Goal: Task Accomplishment & Management: Use online tool/utility

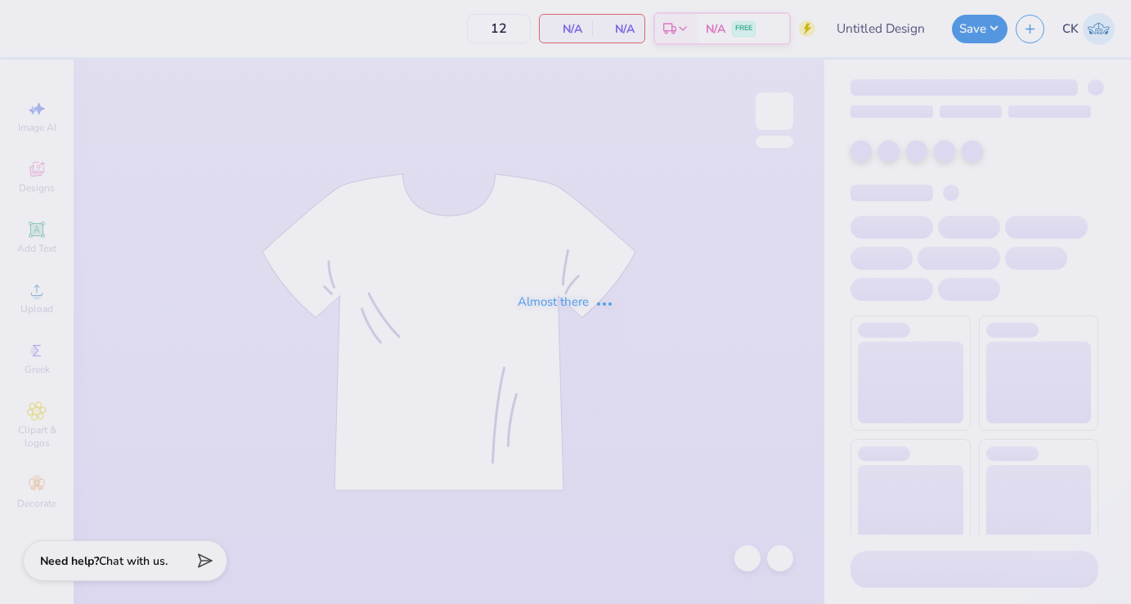
type input "Theta Chi Fall 25 Crosswalk Tee"
type input "24"
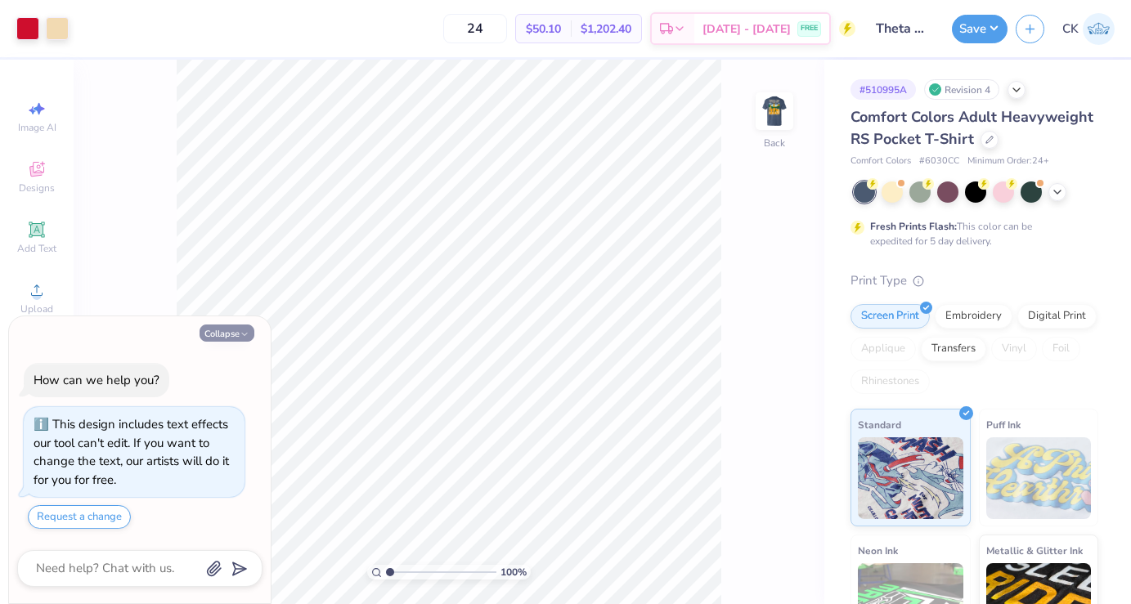
click at [238, 337] on button "Collapse" at bounding box center [227, 333] width 55 height 17
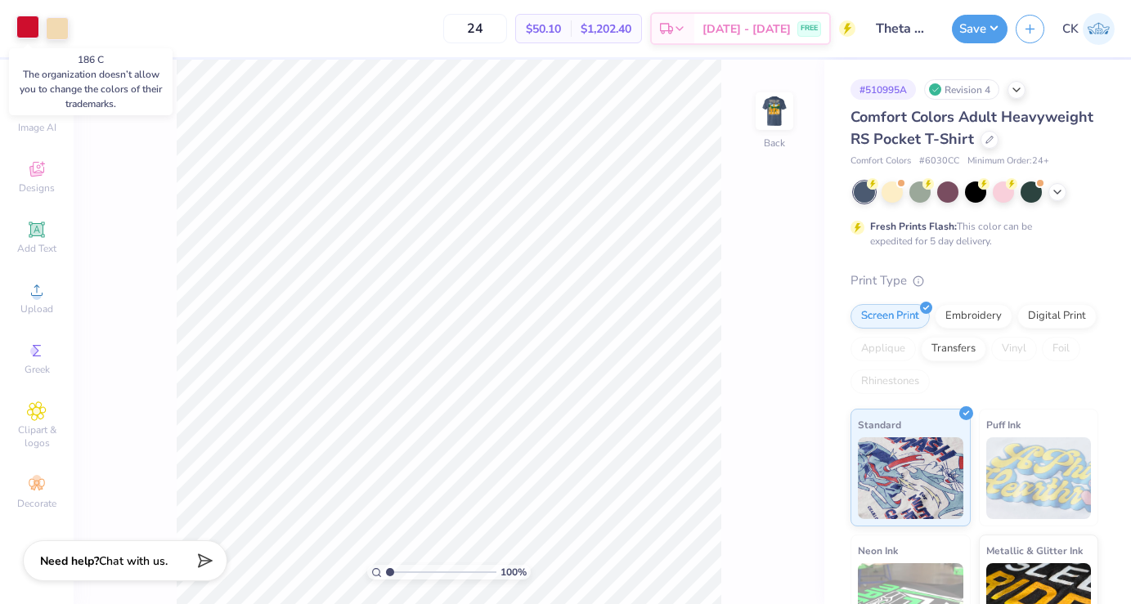
click at [32, 25] on div at bounding box center [27, 27] width 23 height 23
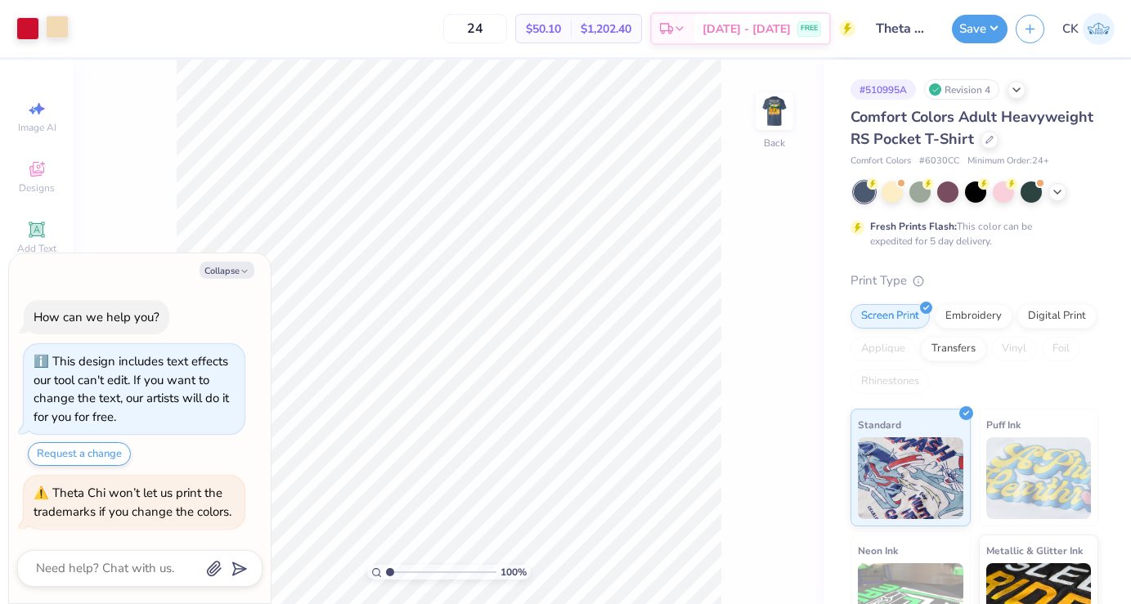
click at [56, 29] on div at bounding box center [57, 27] width 23 height 23
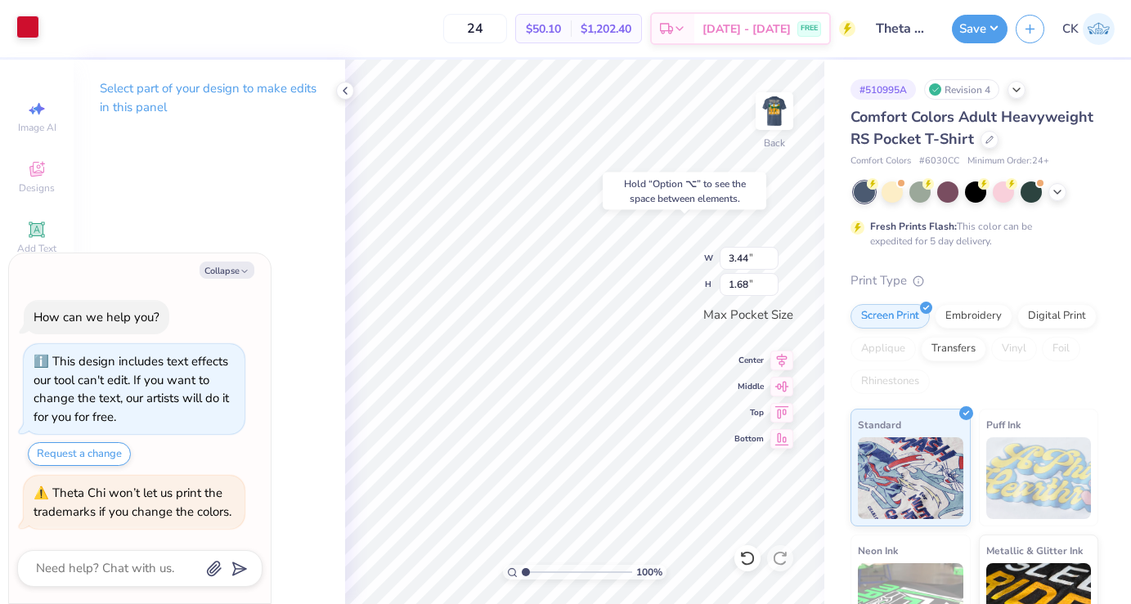
click at [32, 34] on div at bounding box center [27, 27] width 23 height 23
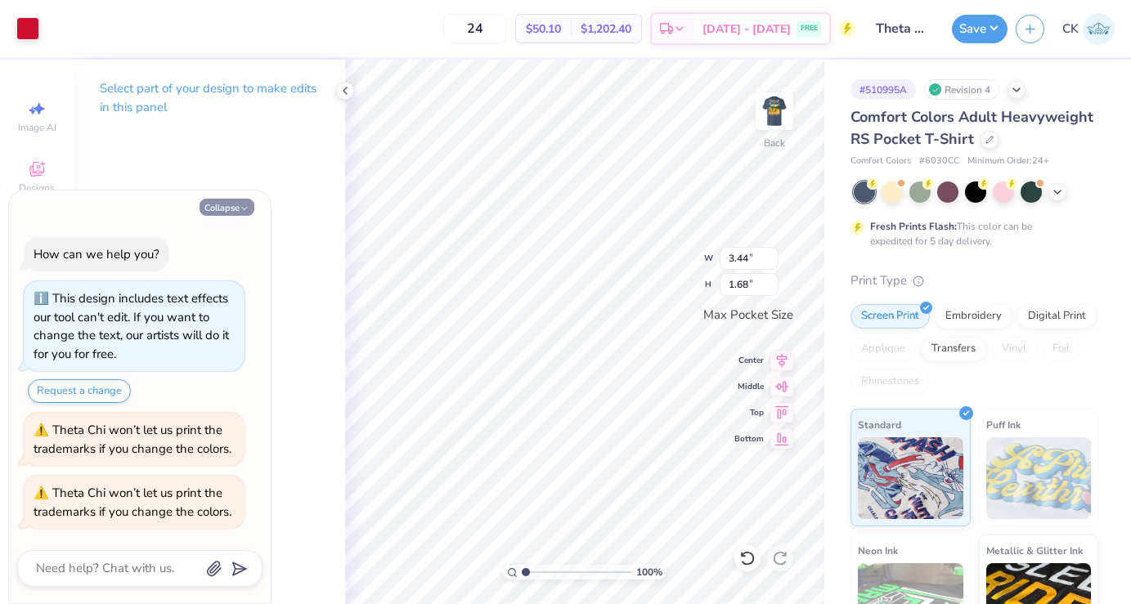
click at [222, 204] on button "Collapse" at bounding box center [227, 207] width 55 height 17
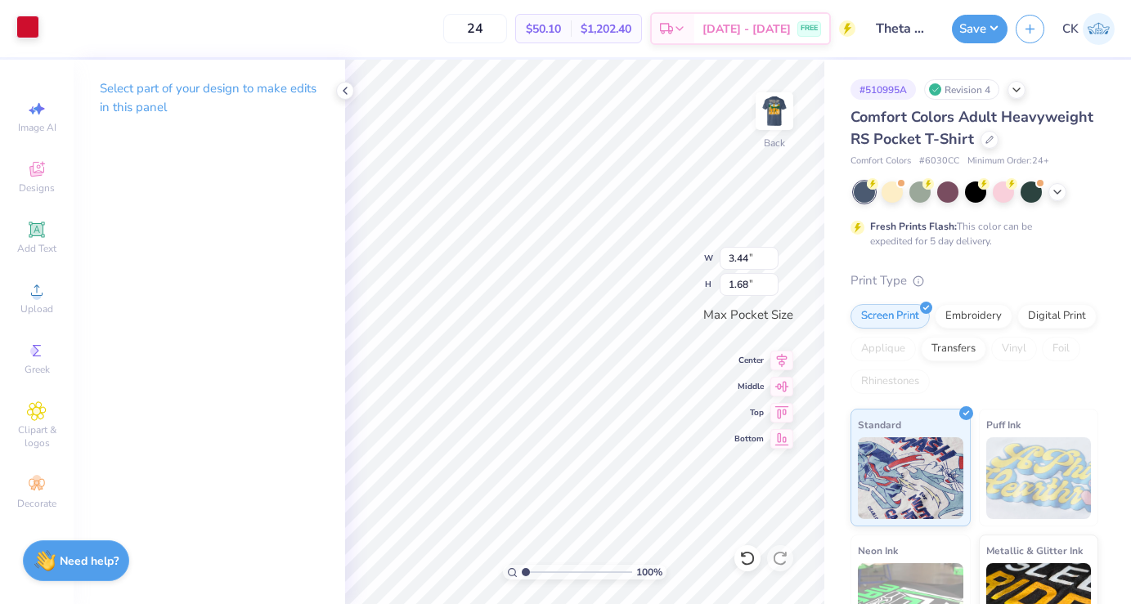
click at [28, 21] on div at bounding box center [27, 27] width 23 height 23
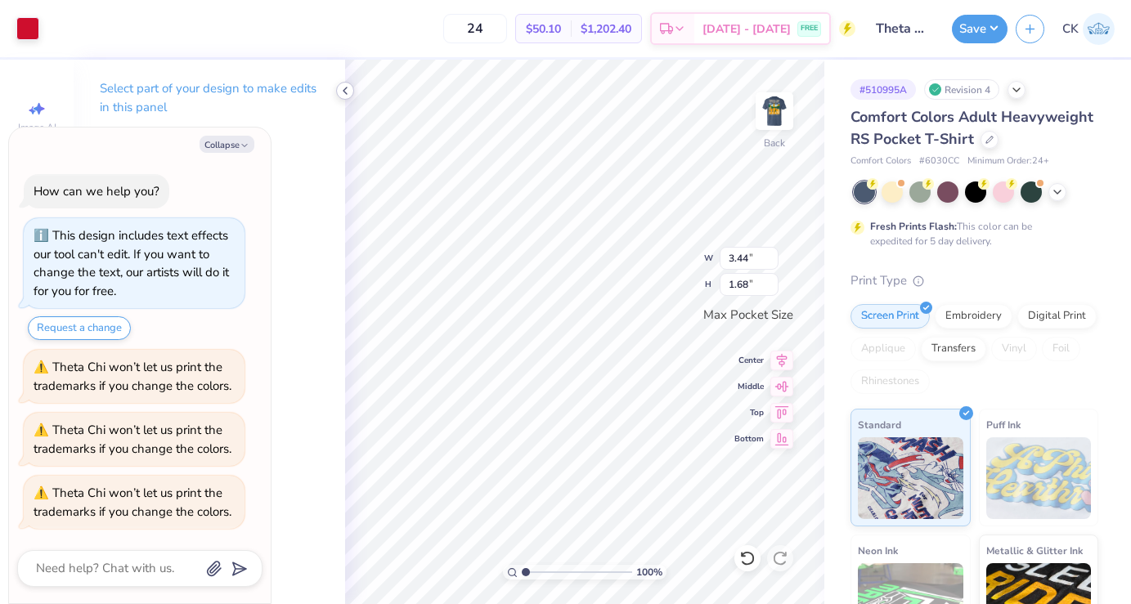
click at [342, 84] on icon at bounding box center [345, 90] width 13 height 13
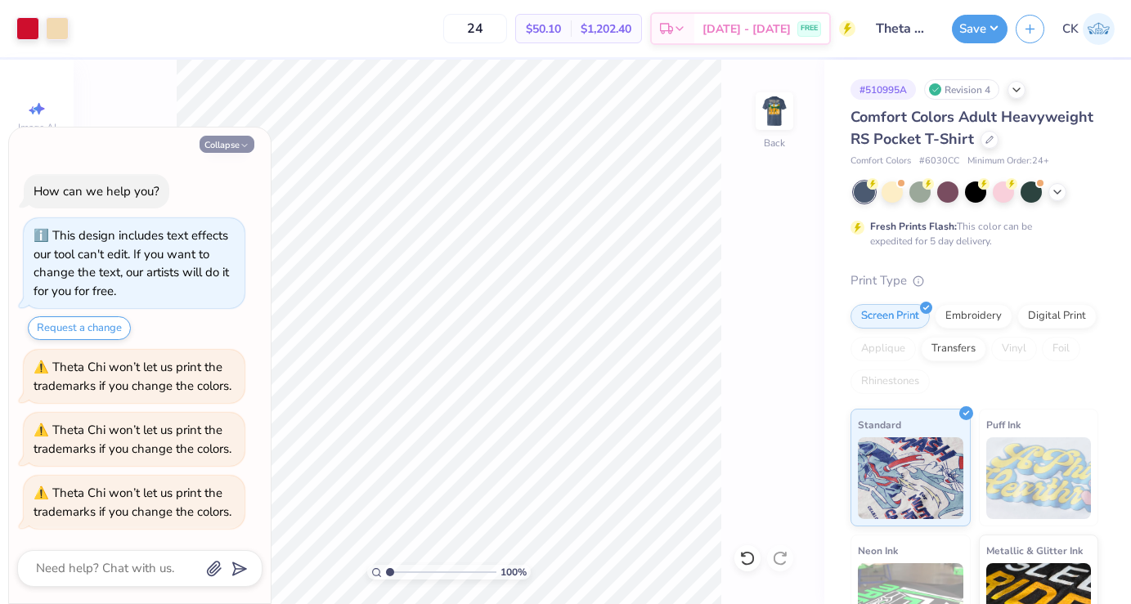
click at [246, 141] on icon "button" at bounding box center [245, 146] width 10 height 10
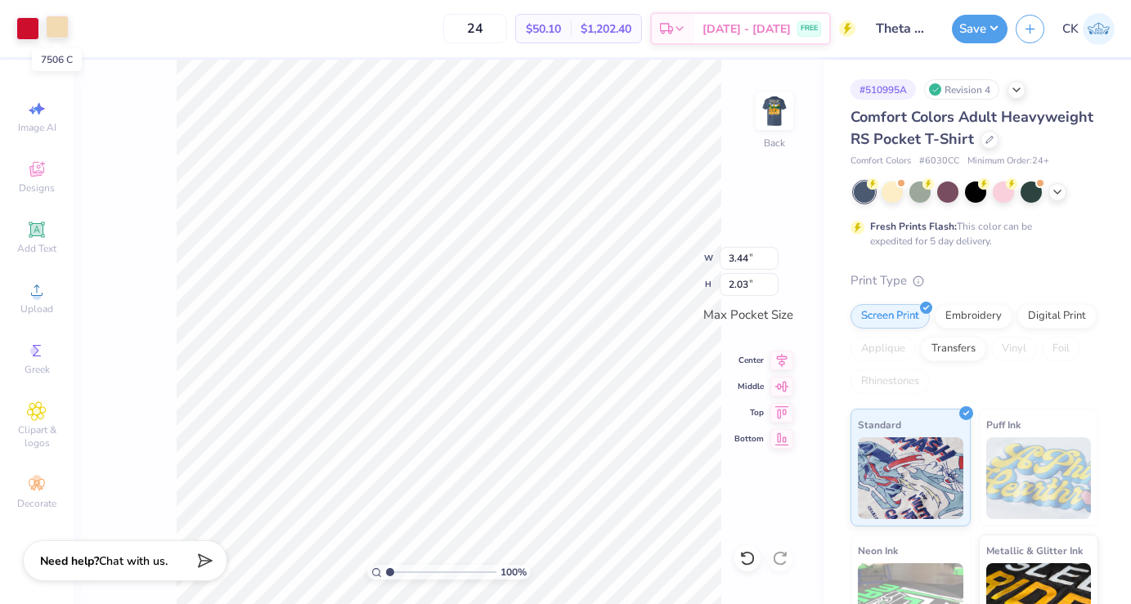
click at [54, 24] on div at bounding box center [57, 27] width 23 height 23
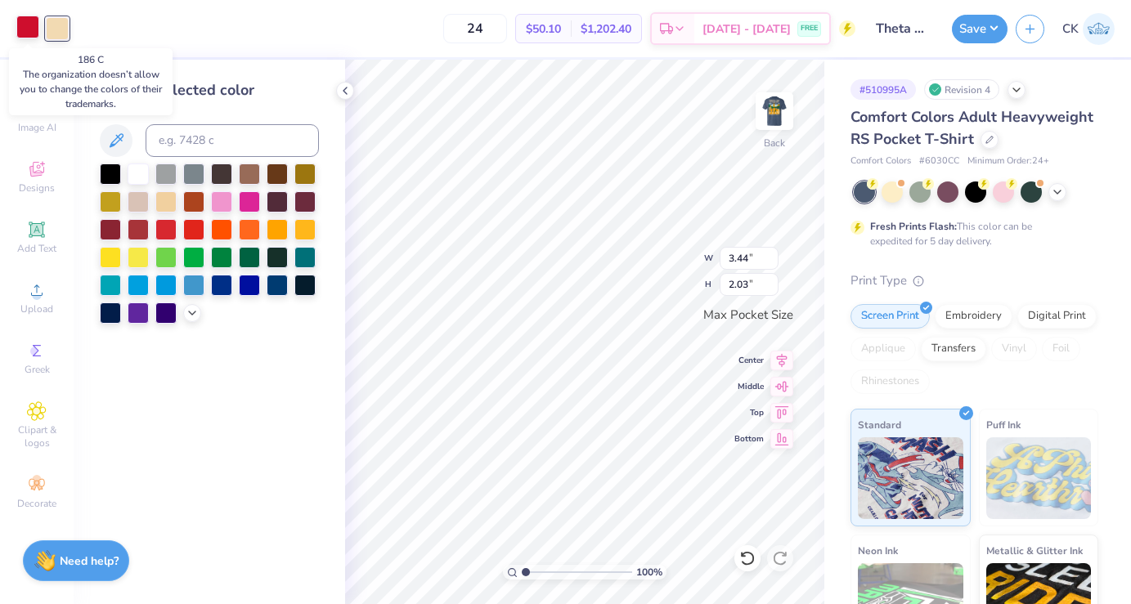
click at [33, 29] on div at bounding box center [27, 27] width 23 height 23
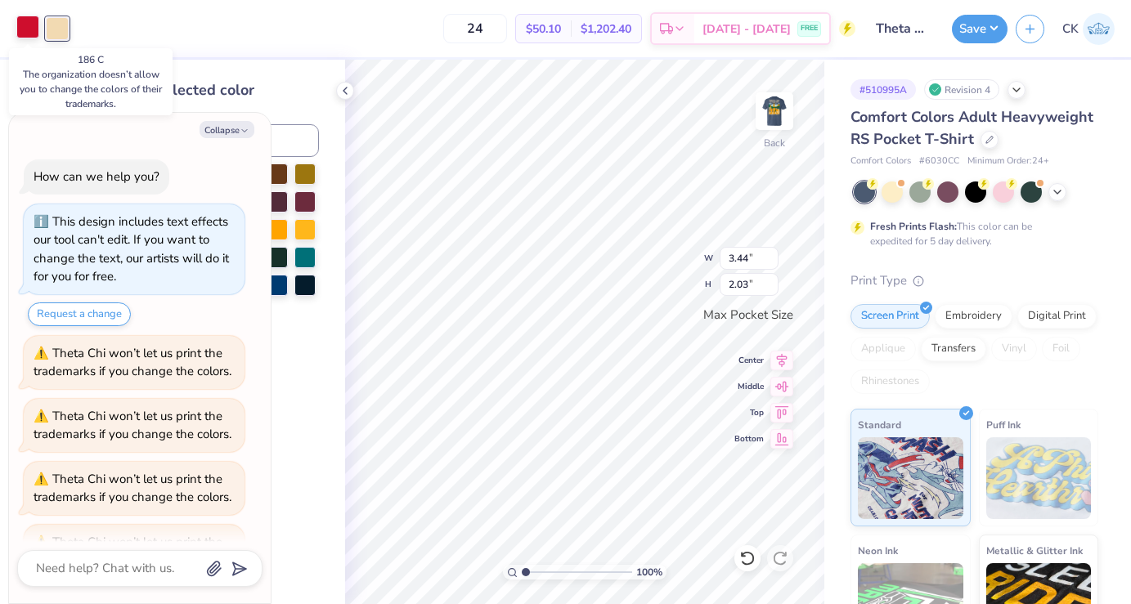
scroll to position [48, 0]
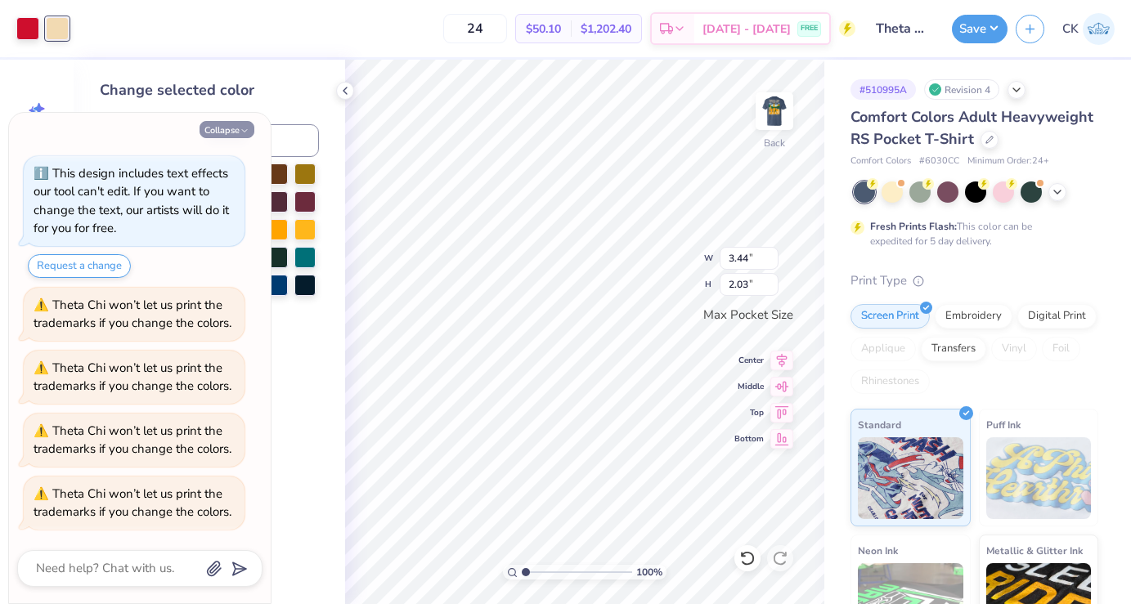
click at [215, 134] on button "Collapse" at bounding box center [227, 129] width 55 height 17
type textarea "x"
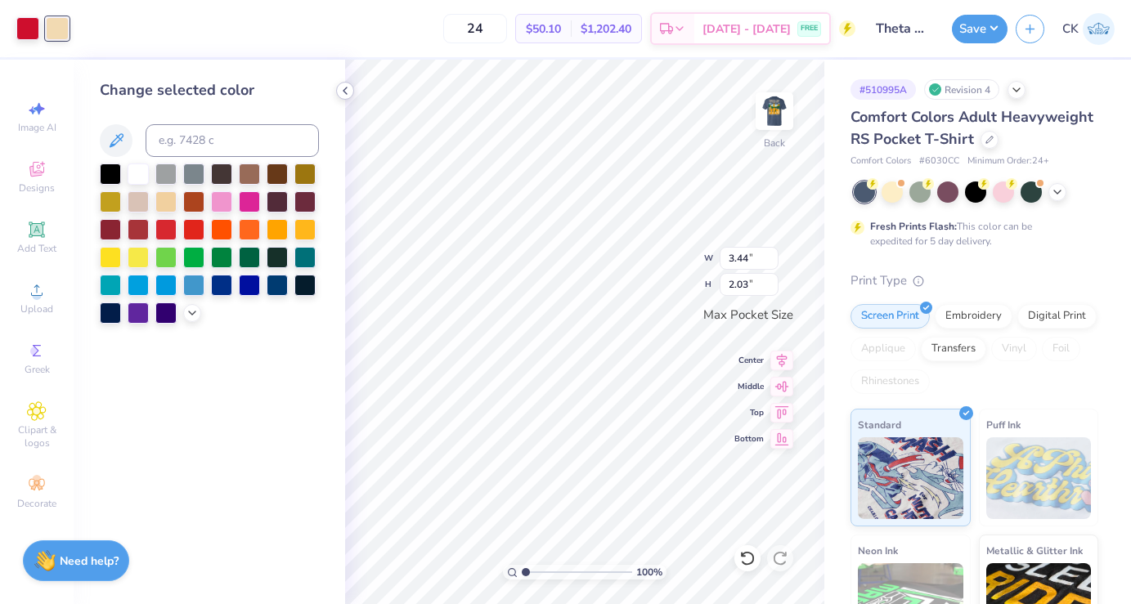
click at [339, 87] on icon at bounding box center [345, 90] width 13 height 13
